Goal: Book appointment/travel/reservation

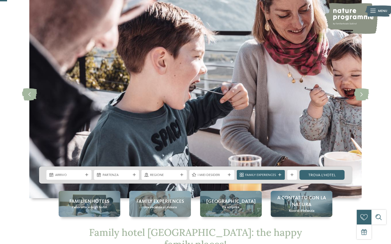
scroll to position [44, 0]
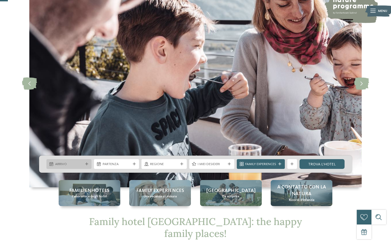
click at [86, 163] on icon at bounding box center [86, 164] width 3 height 3
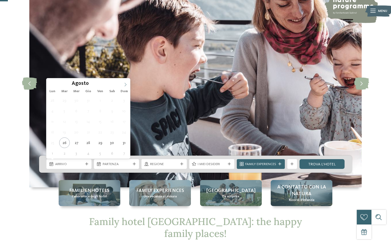
click at [125, 82] on span at bounding box center [125, 82] width 9 height 9
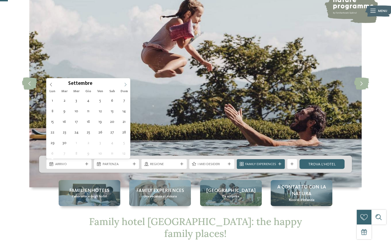
click at [125, 82] on span at bounding box center [125, 82] width 9 height 9
type div "16.10.2025"
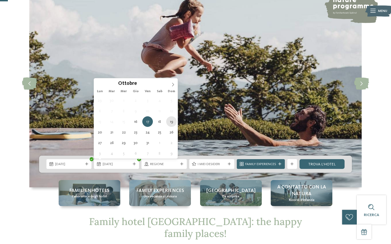
type div "19.10.2025"
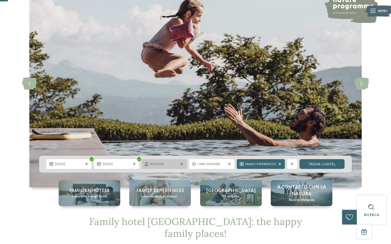
click at [180, 165] on icon at bounding box center [181, 164] width 3 height 3
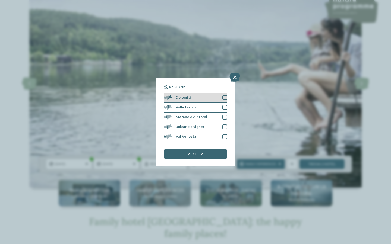
click at [225, 99] on div at bounding box center [224, 97] width 5 height 5
click at [197, 154] on span "accetta" at bounding box center [195, 154] width 15 height 4
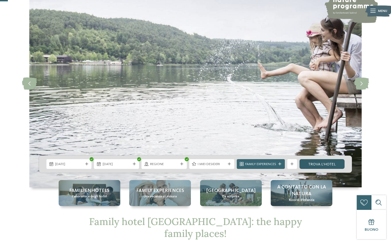
click at [305, 165] on link "trova l’hotel" at bounding box center [321, 164] width 45 height 10
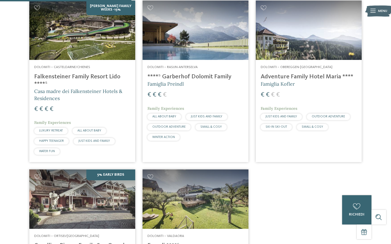
scroll to position [190, 0]
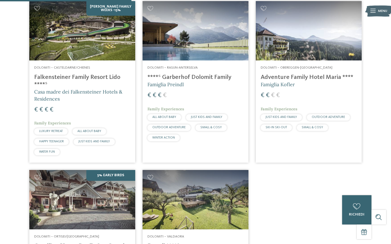
click at [296, 76] on h4 "Adventure Family Hotel Maria ****" at bounding box center [308, 77] width 96 height 7
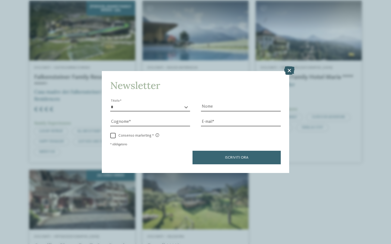
click at [291, 72] on icon at bounding box center [289, 70] width 11 height 9
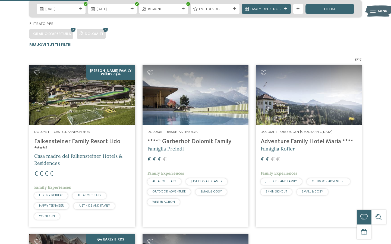
scroll to position [127, 0]
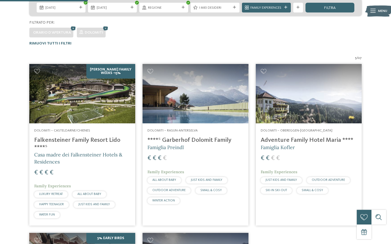
click at [194, 141] on h4 "****ˢ Garberhof Dolomit Family" at bounding box center [195, 140] width 96 height 7
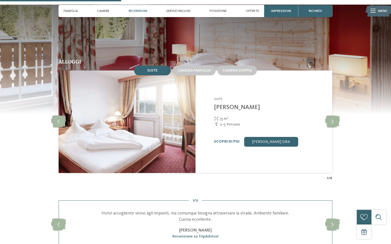
scroll to position [456, 0]
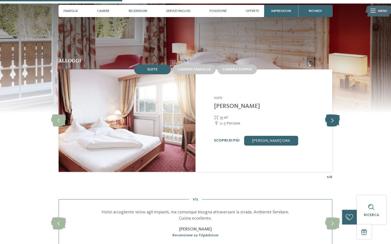
click at [332, 114] on icon at bounding box center [332, 120] width 15 height 12
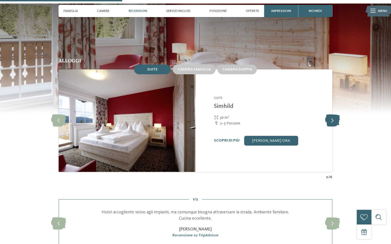
click at [332, 114] on icon at bounding box center [332, 120] width 15 height 12
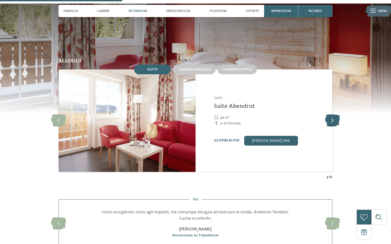
click at [332, 114] on icon at bounding box center [332, 120] width 15 height 12
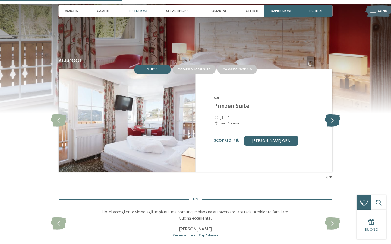
click at [332, 114] on icon at bounding box center [332, 120] width 15 height 12
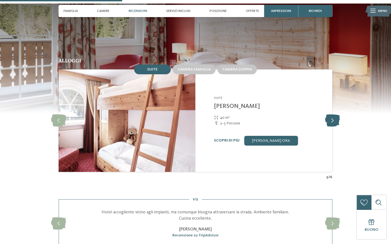
click at [332, 114] on icon at bounding box center [332, 120] width 15 height 12
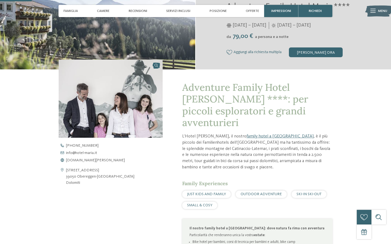
scroll to position [109, 0]
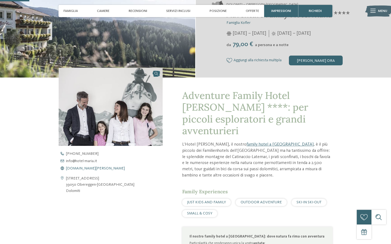
click at [83, 168] on span "www.hotel-maria.it" at bounding box center [95, 169] width 59 height 4
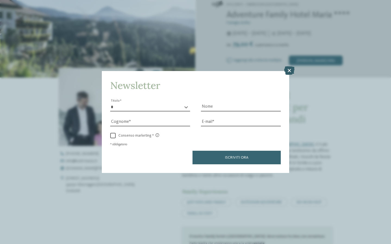
click at [289, 73] on icon at bounding box center [289, 70] width 11 height 9
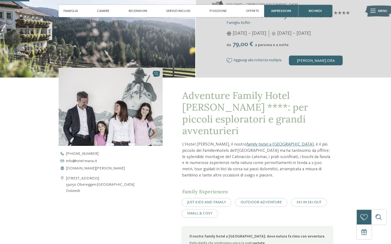
scroll to position [0, 0]
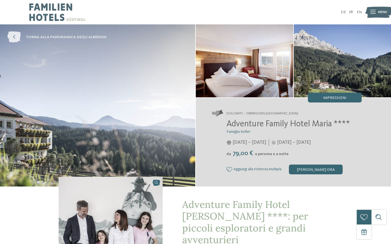
click at [15, 38] on icon at bounding box center [14, 37] width 14 height 11
click at [16, 37] on icon at bounding box center [14, 37] width 14 height 11
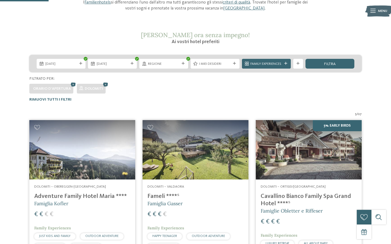
scroll to position [68, 0]
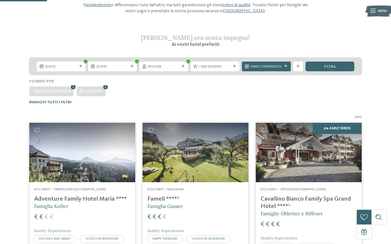
click at [72, 86] on icon at bounding box center [72, 87] width 7 height 7
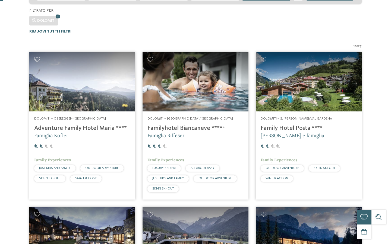
scroll to position [0, 0]
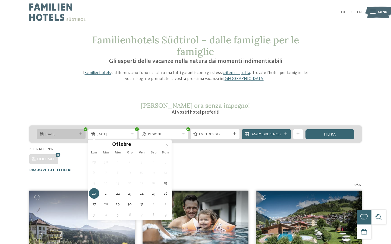
click at [74, 133] on span "[DATE]" at bounding box center [61, 134] width 32 height 5
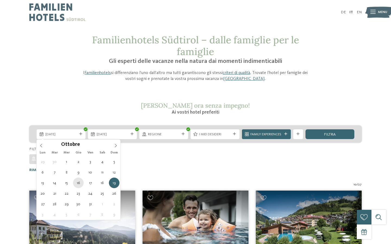
type div "[DATE]"
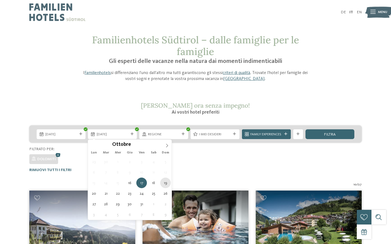
type div "[DATE]"
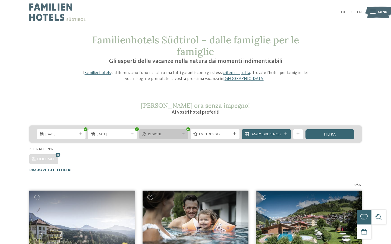
click at [181, 133] on div at bounding box center [183, 134] width 5 height 3
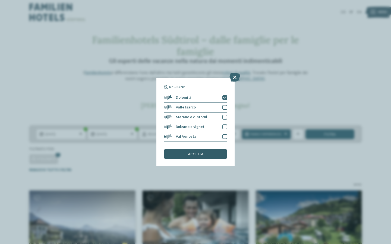
click at [192, 157] on div "accetta" at bounding box center [195, 154] width 63 height 10
